Goal: Communication & Community: Share content

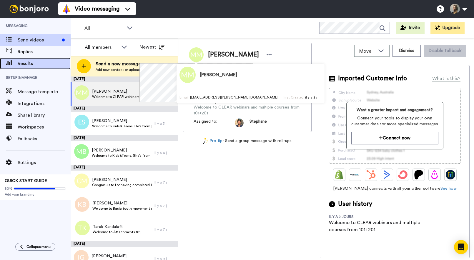
click at [37, 66] on span "Results" at bounding box center [44, 63] width 53 height 7
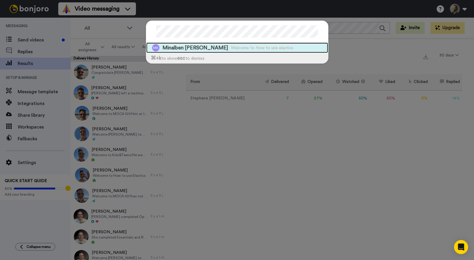
click at [190, 51] on span "Minalben Kakadia" at bounding box center [195, 47] width 66 height 7
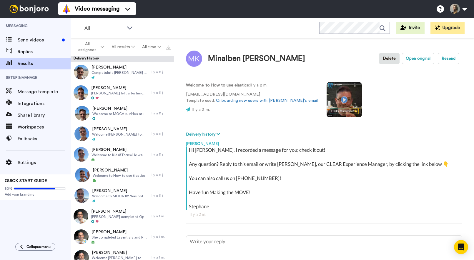
click at [326, 99] on video at bounding box center [343, 99] width 35 height 35
click at [423, 61] on button "Open original" at bounding box center [418, 58] width 32 height 11
type textarea "x"
click at [51, 41] on span "Send videos" at bounding box center [39, 39] width 42 height 7
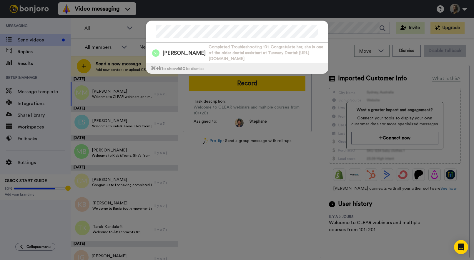
click at [38, 39] on div "Sheri Solley Completed Troubleshooting 101. Congratulate her, she is one of the…" at bounding box center [237, 130] width 474 height 260
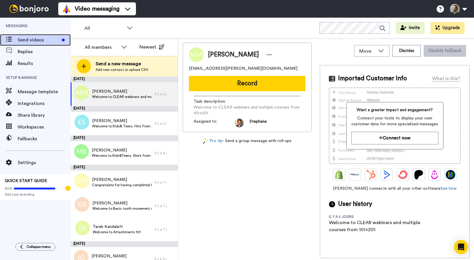
click at [38, 40] on span "Send videos" at bounding box center [39, 39] width 42 height 7
